Goal: Find specific page/section: Find specific page/section

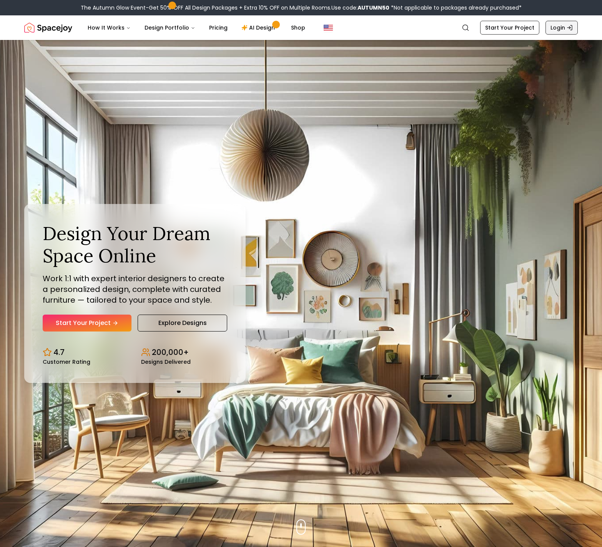
click at [559, 32] on link "Login" at bounding box center [561, 28] width 32 height 14
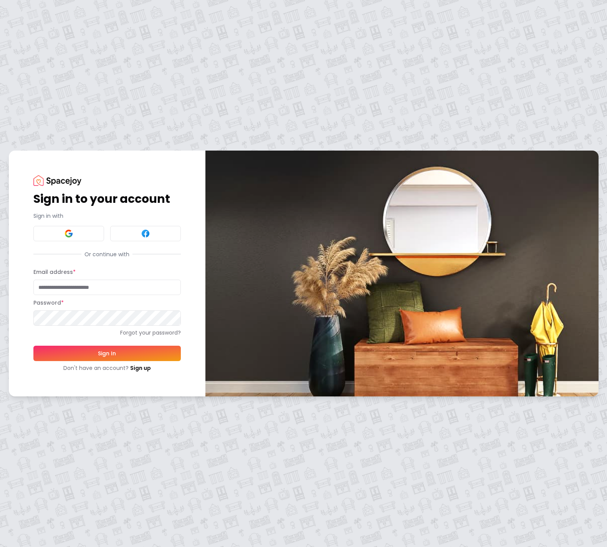
click at [58, 292] on input "Email address *" at bounding box center [107, 287] width 148 height 15
type input "**********"
click at [277, 465] on div "**********" at bounding box center [303, 273] width 607 height 547
click at [126, 356] on button "Sign In" at bounding box center [107, 353] width 148 height 15
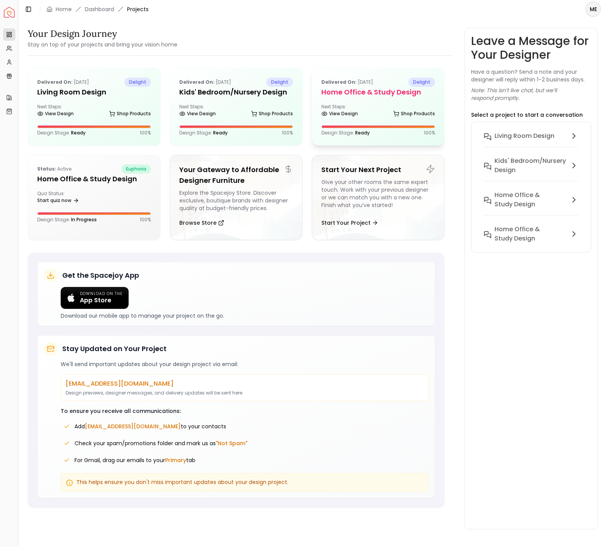
click at [377, 102] on div "Delivered on: [DATE] delight Home Office & Study Design Next Steps: View Design…" at bounding box center [378, 106] width 132 height 77
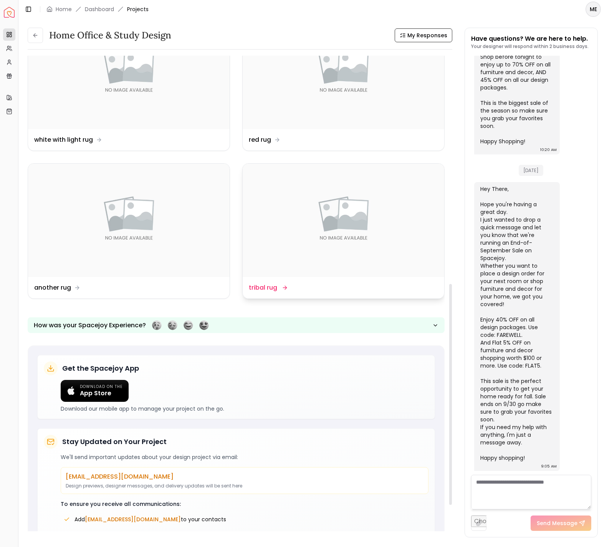
scroll to position [487, 0]
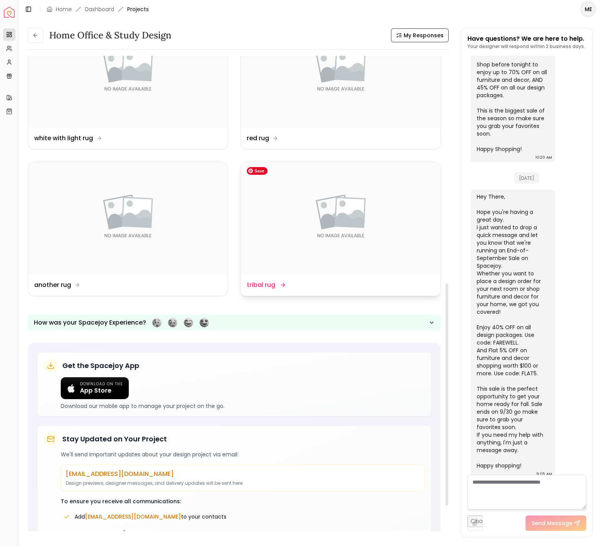
click at [363, 257] on img at bounding box center [340, 218] width 199 height 112
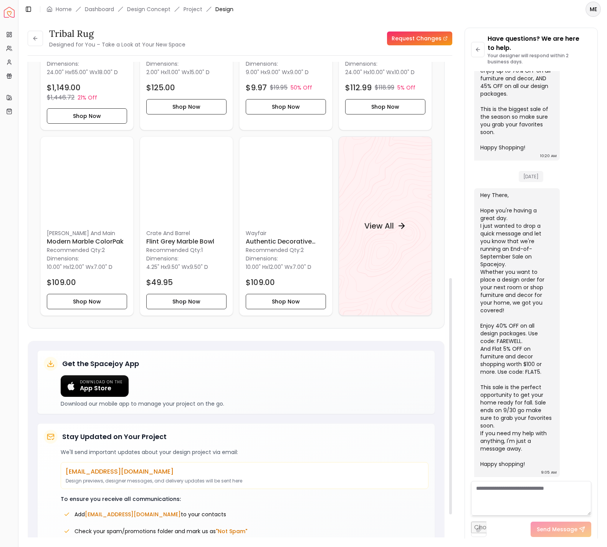
scroll to position [435, 0]
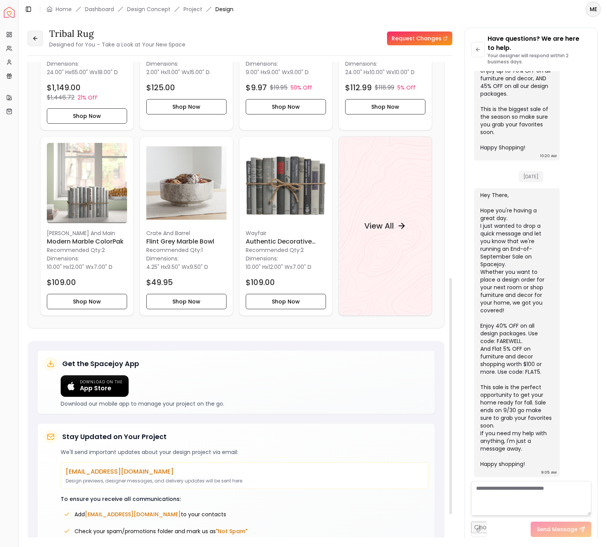
click at [38, 40] on button at bounding box center [35, 38] width 15 height 15
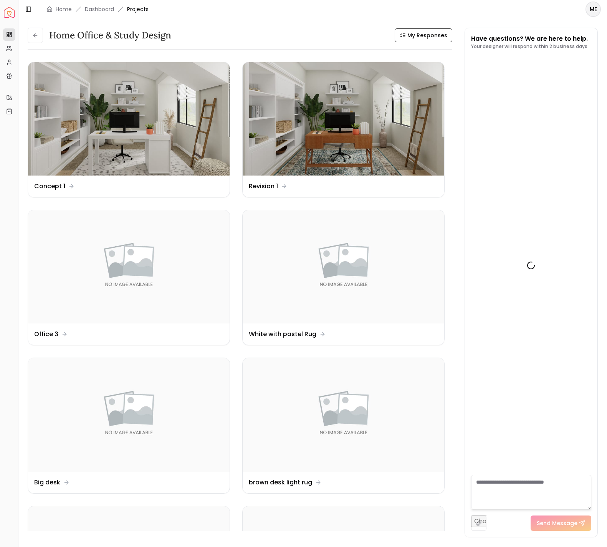
scroll to position [886, 0]
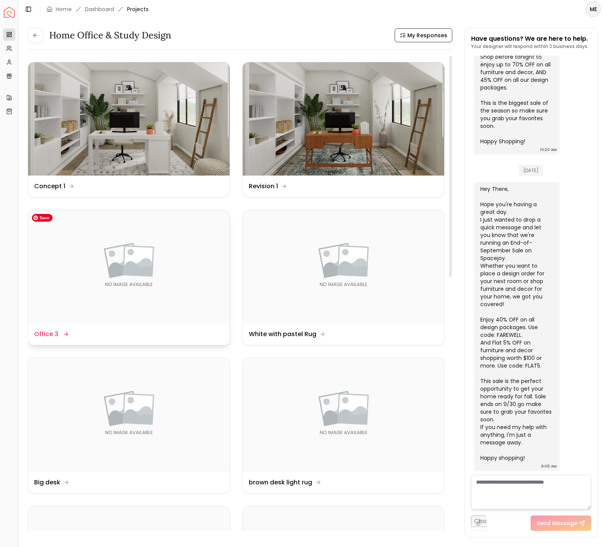
click at [106, 263] on img at bounding box center [129, 266] width 202 height 113
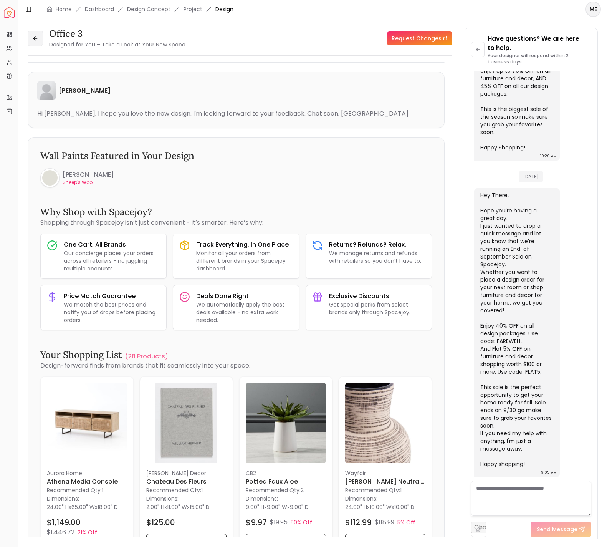
click at [29, 39] on button at bounding box center [35, 38] width 15 height 15
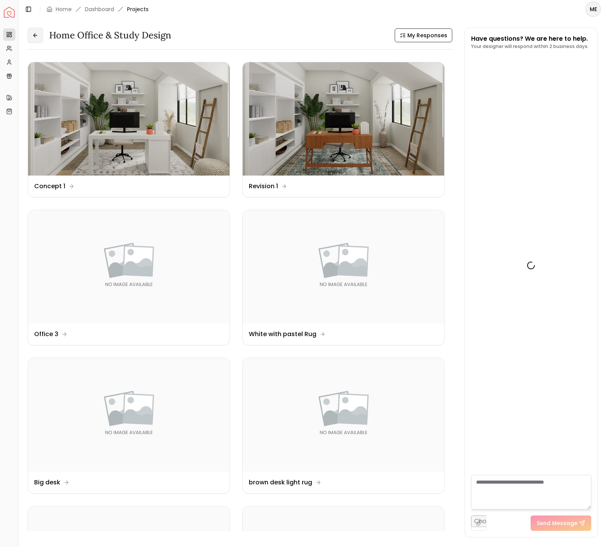
scroll to position [886, 0]
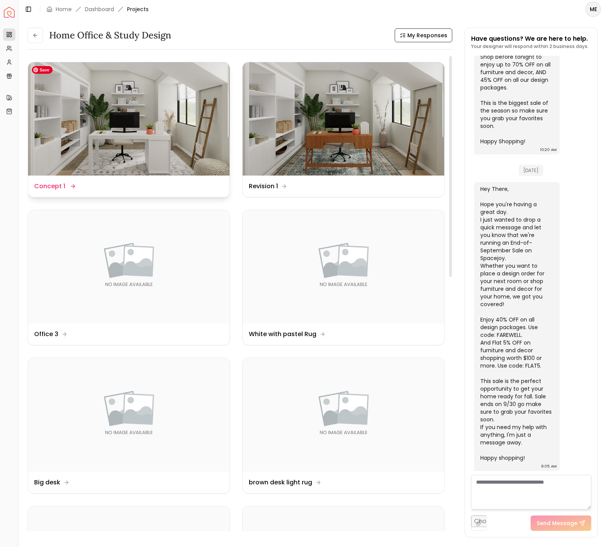
click at [189, 160] on img at bounding box center [129, 118] width 202 height 113
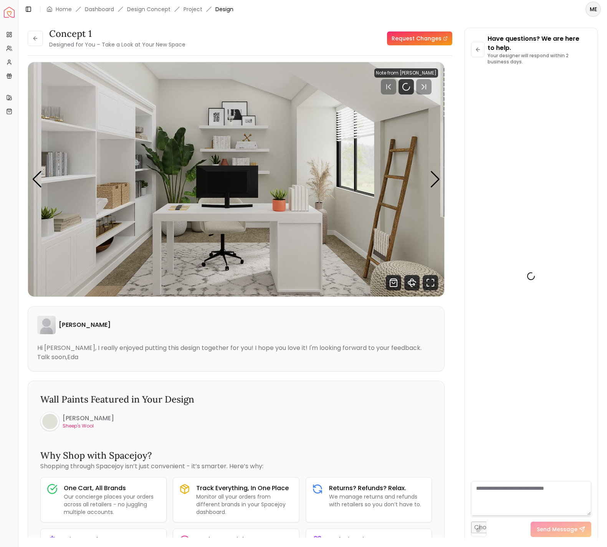
scroll to position [895, 0]
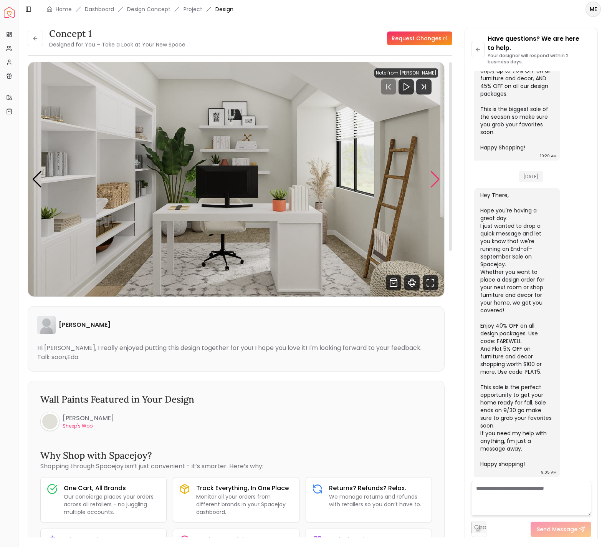
click at [436, 180] on div "Next slide" at bounding box center [435, 179] width 10 height 17
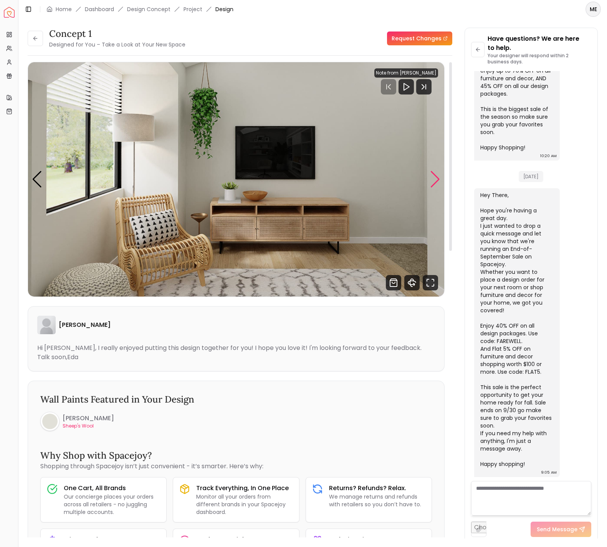
click at [436, 180] on div "Next slide" at bounding box center [435, 179] width 10 height 17
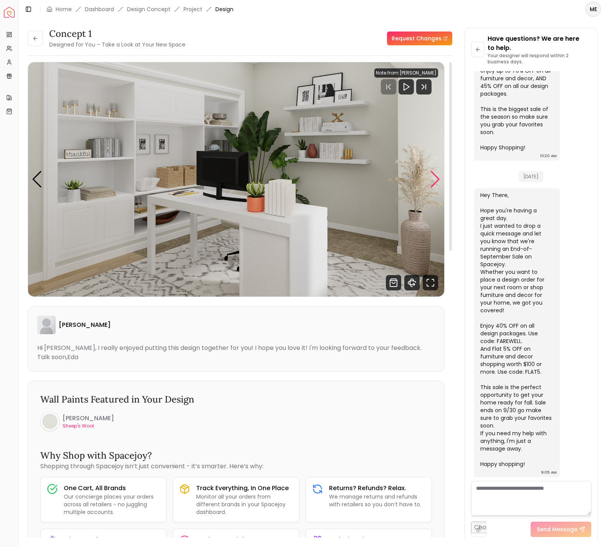
click at [436, 180] on div "Next slide" at bounding box center [435, 179] width 10 height 17
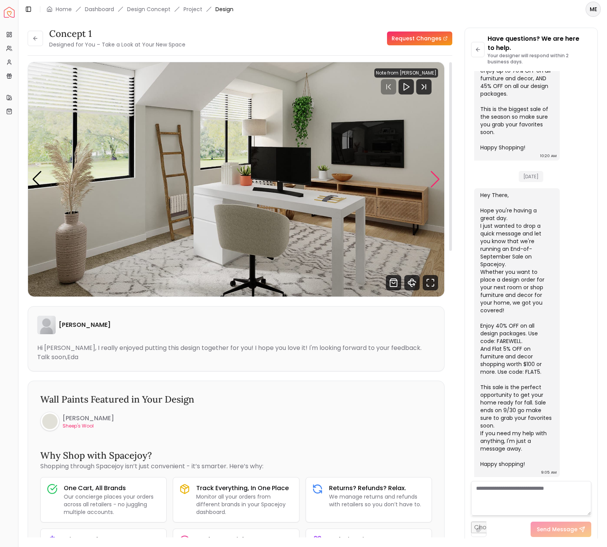
click at [436, 180] on div "Next slide" at bounding box center [435, 179] width 10 height 17
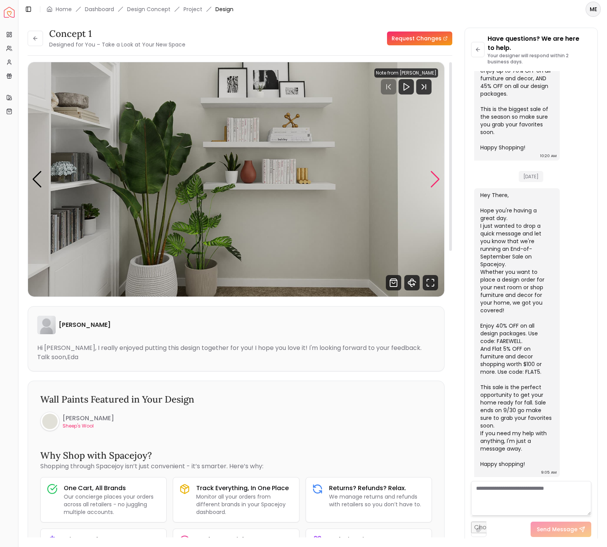
click at [436, 180] on div "Next slide" at bounding box center [435, 179] width 10 height 17
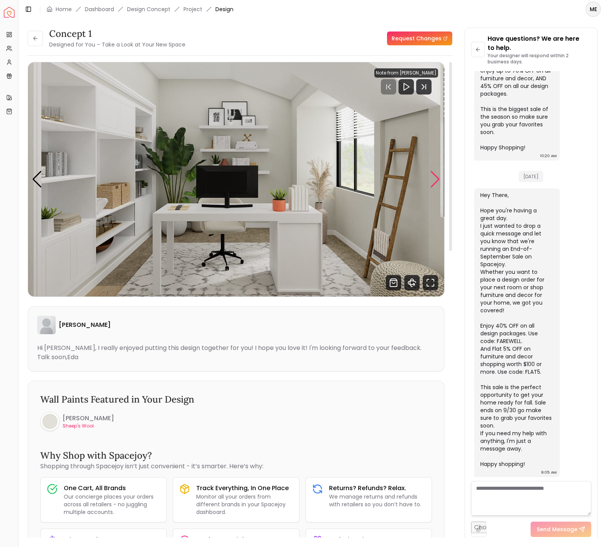
click at [436, 180] on div "Next slide" at bounding box center [435, 179] width 10 height 17
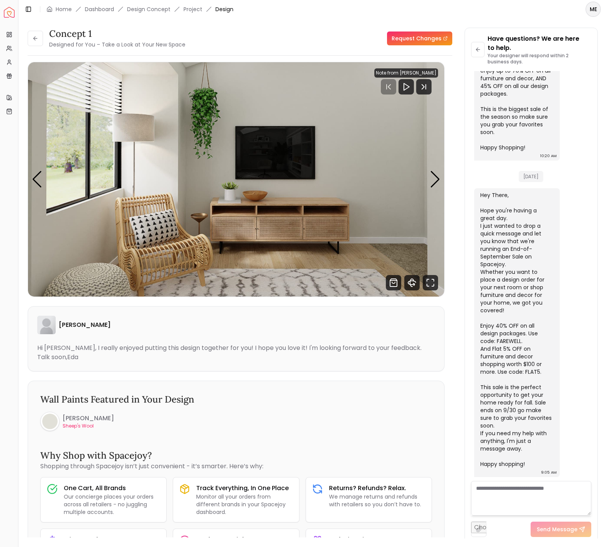
drag, startPoint x: 60, startPoint y: 8, endPoint x: 265, endPoint y: 53, distance: 210.0
click at [60, 8] on link "Home" at bounding box center [64, 9] width 16 height 8
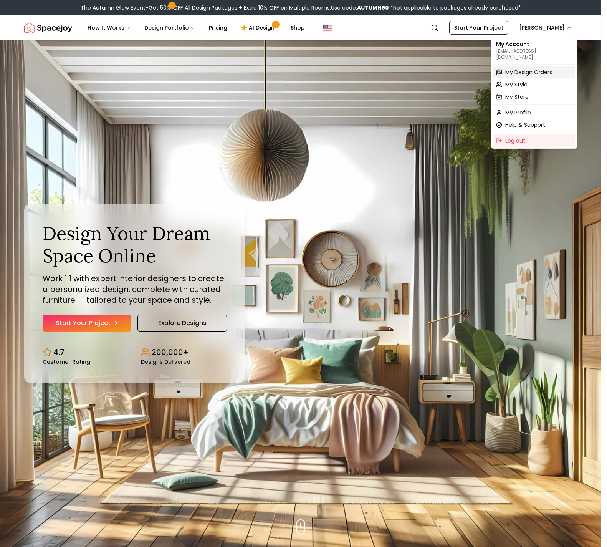
click at [544, 68] on span "My Design Orders" at bounding box center [529, 72] width 47 height 8
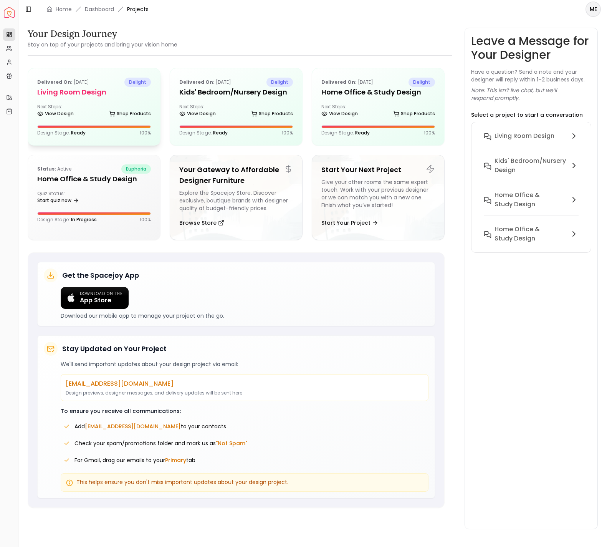
click at [76, 98] on div "Delivered on: [DATE] delight Living Room Design Next Steps: View Design Shop Pr…" at bounding box center [94, 106] width 132 height 77
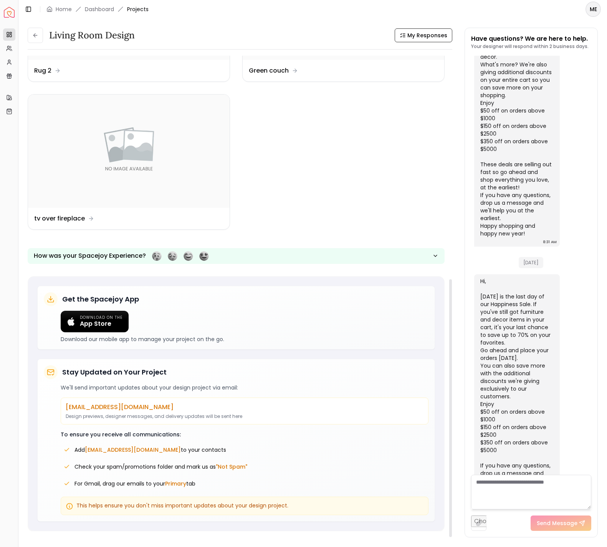
scroll to position [407, 0]
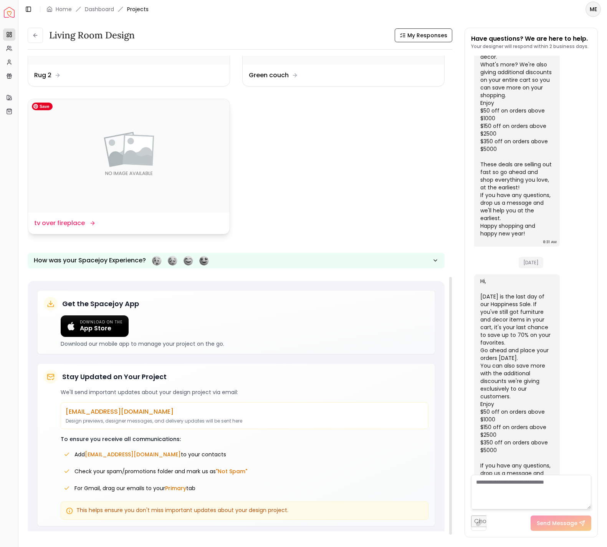
click at [140, 180] on img at bounding box center [129, 155] width 202 height 113
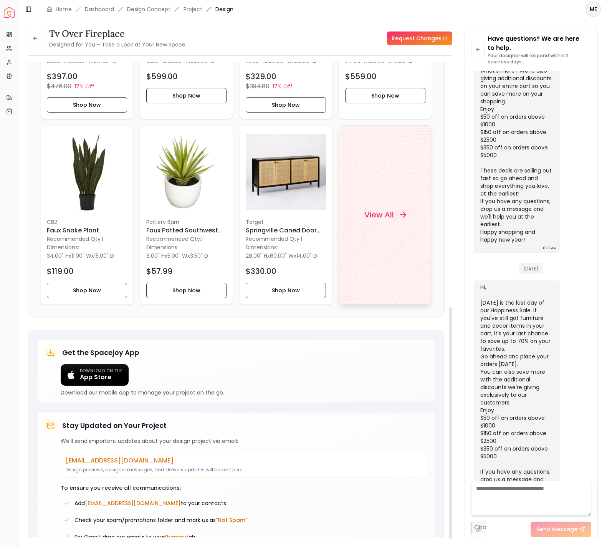
scroll to position [493, 0]
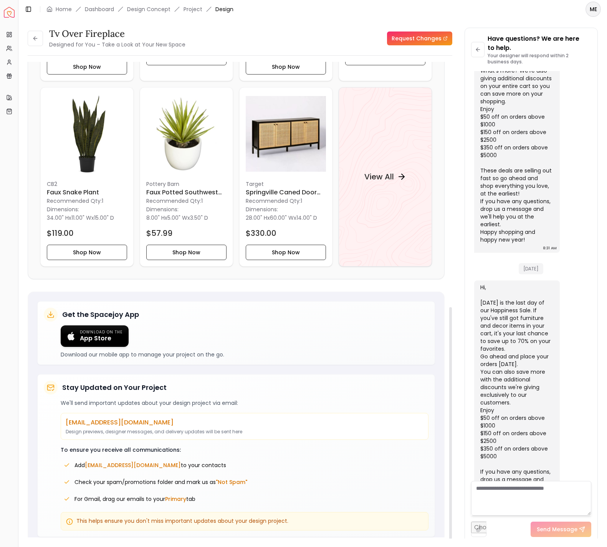
click at [99, 335] on span "App Store" at bounding box center [101, 339] width 43 height 8
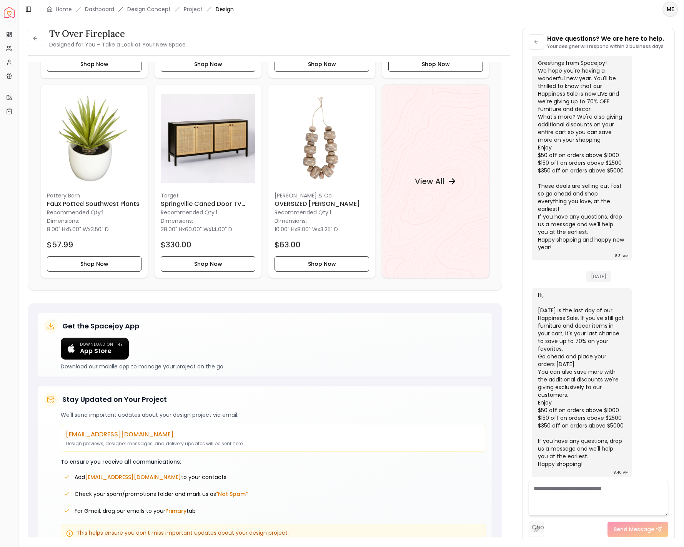
scroll to position [503, 0]
